Goal: Task Accomplishment & Management: Use online tool/utility

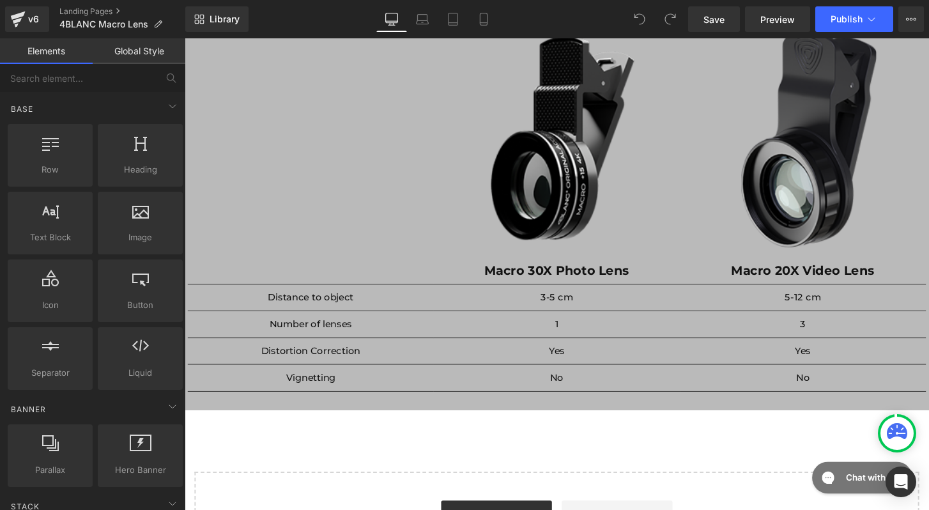
scroll to position [1898, 0]
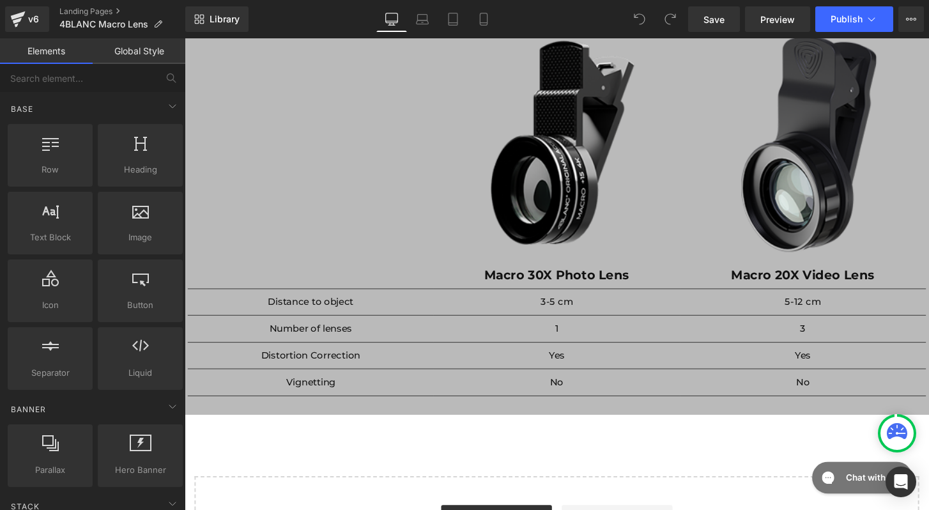
click at [523, 337] on h1 "1" at bounding box center [572, 340] width 256 height 15
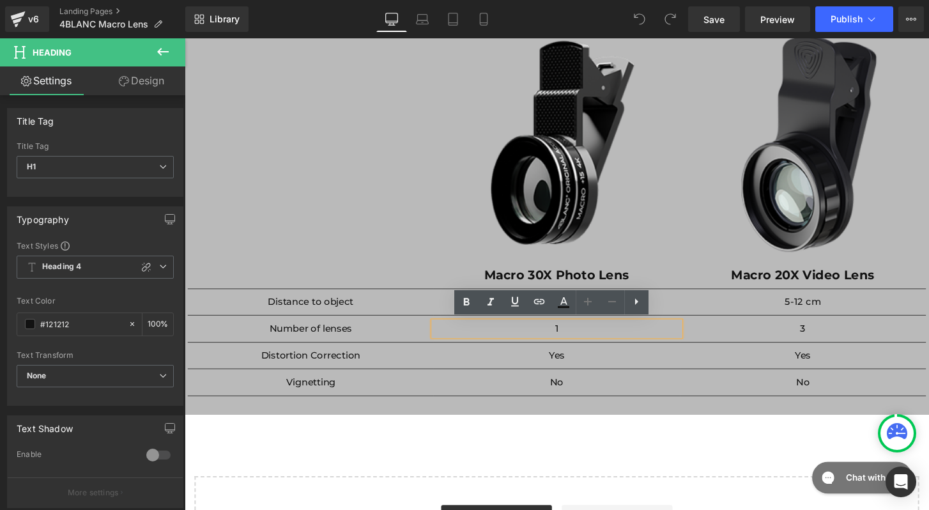
click at [541, 334] on h1 "1" at bounding box center [572, 340] width 256 height 15
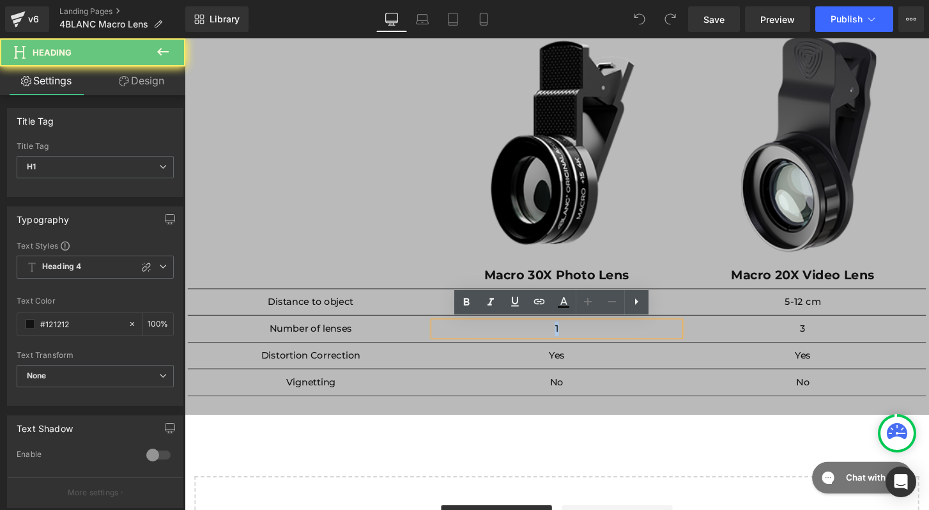
click at [541, 334] on h1 "1" at bounding box center [572, 340] width 256 height 15
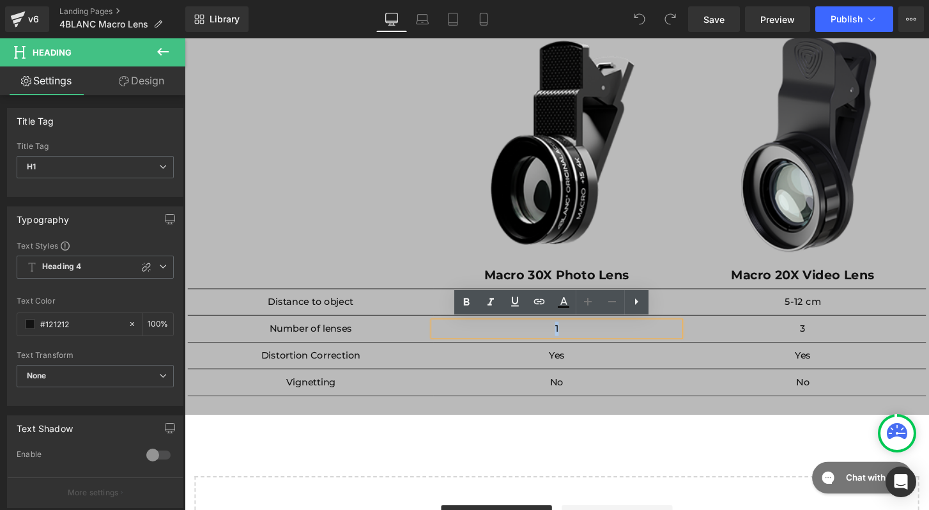
click at [573, 334] on h1 "1" at bounding box center [572, 340] width 256 height 15
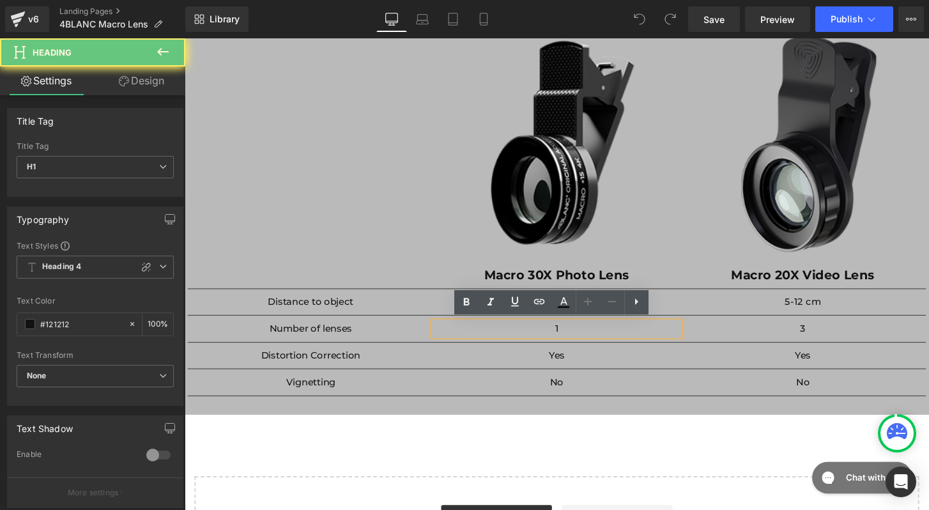
click at [573, 334] on h1 "1" at bounding box center [572, 340] width 256 height 15
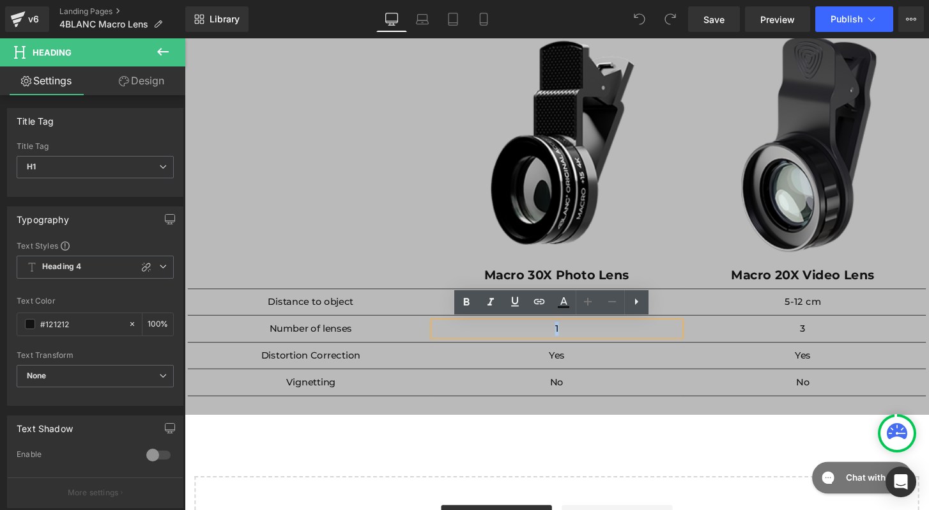
drag, startPoint x: 573, startPoint y: 334, endPoint x: 565, endPoint y: 334, distance: 7.7
click at [565, 334] on h1 "1" at bounding box center [572, 340] width 256 height 15
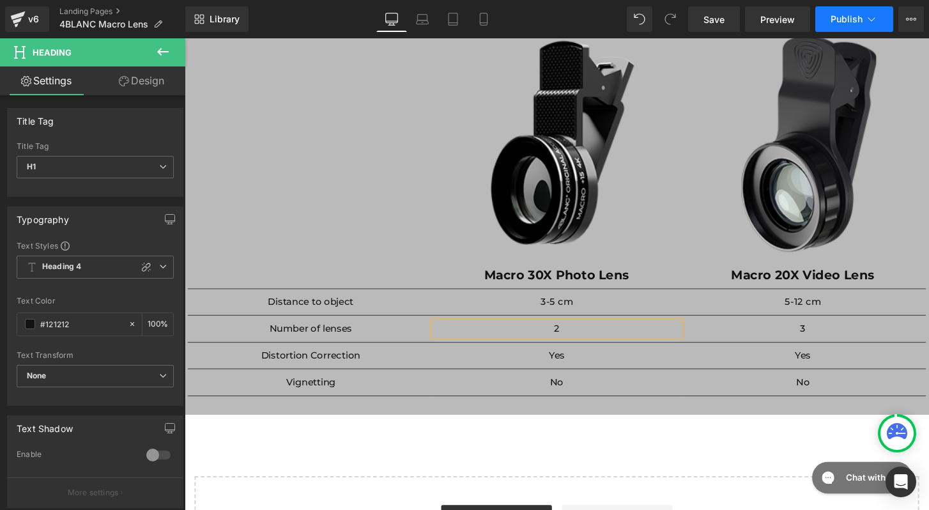
click at [851, 16] on span "Publish" at bounding box center [847, 19] width 32 height 10
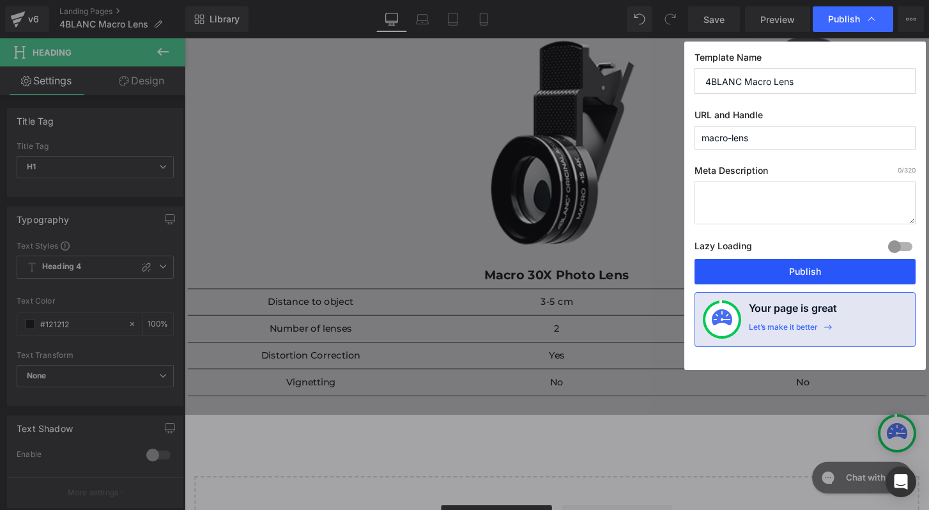
click at [761, 270] on button "Publish" at bounding box center [805, 272] width 221 height 26
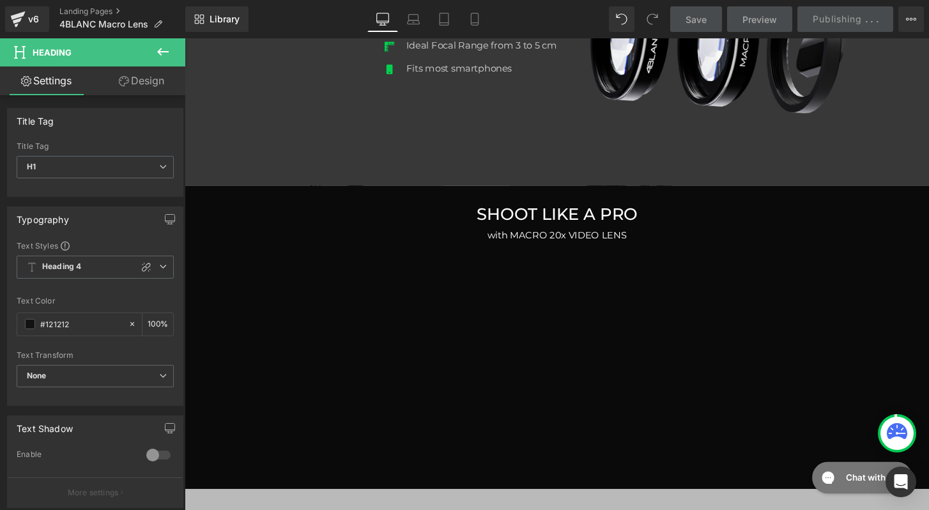
scroll to position [1384, 0]
